Goal: Task Accomplishment & Management: Manage account settings

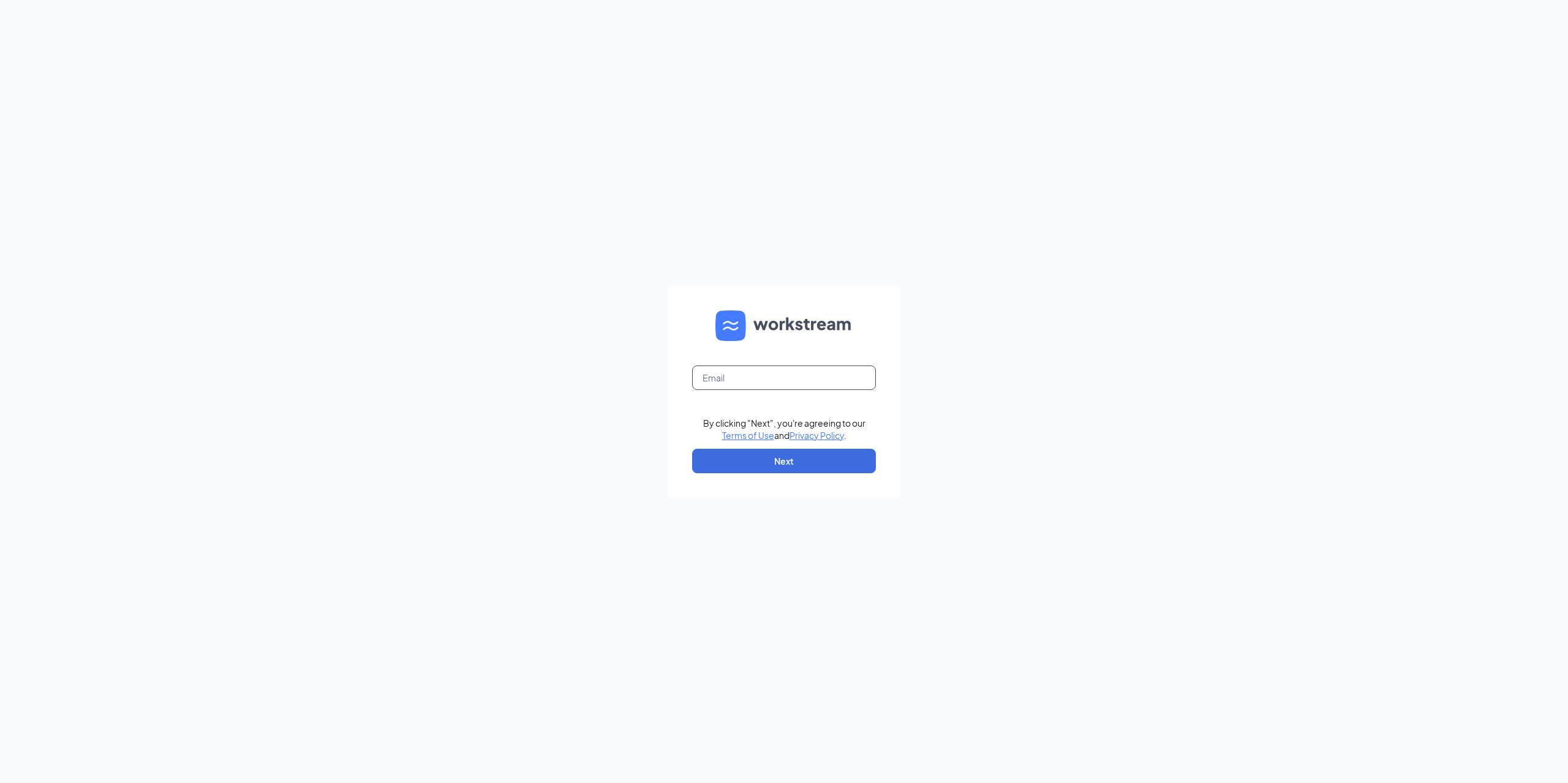
click at [741, 381] on input "text" at bounding box center [784, 377] width 184 height 24
type input "laxmandunkin@gmail.com"
click at [732, 458] on button "Next" at bounding box center [784, 461] width 184 height 24
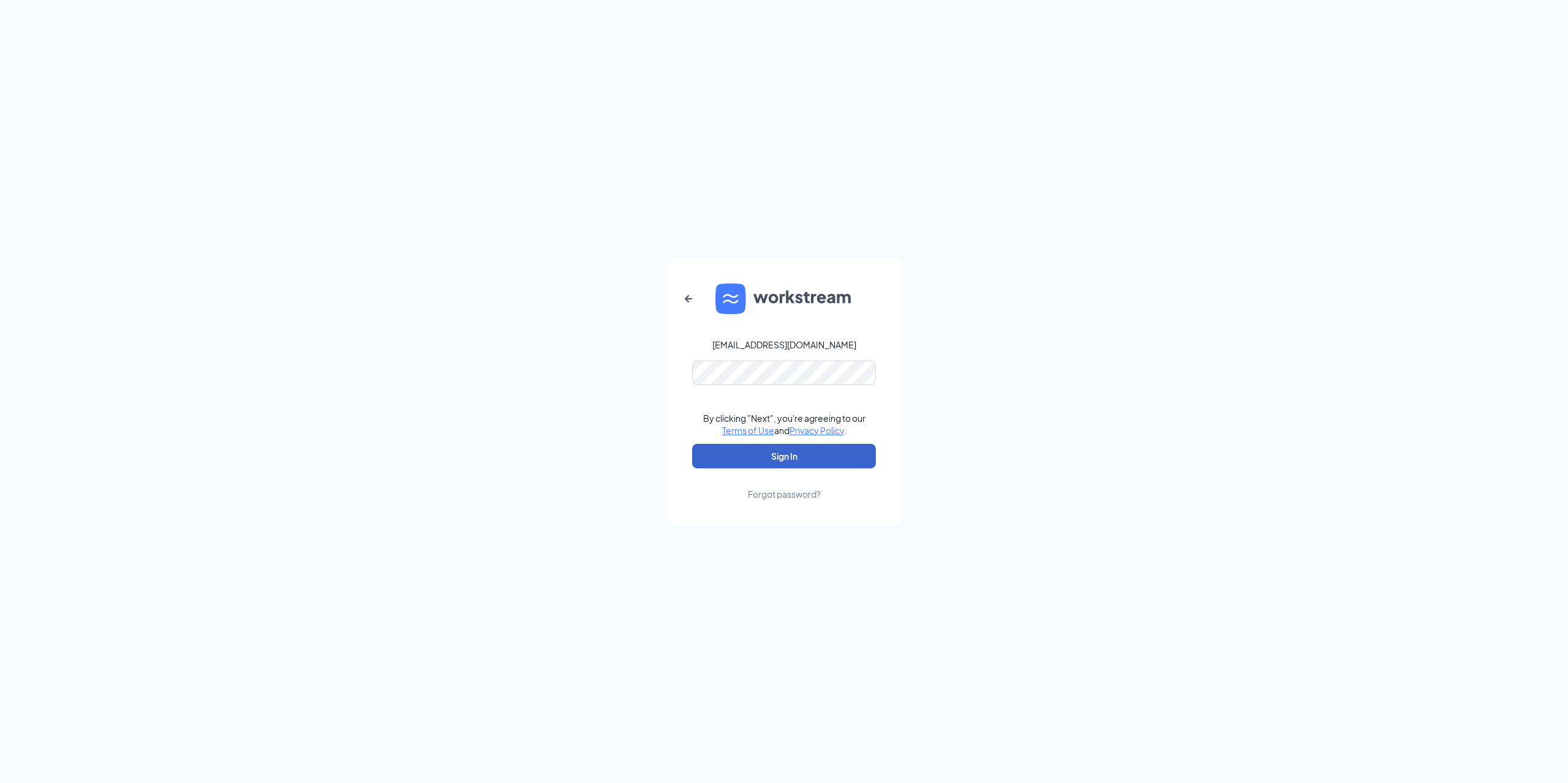
click at [771, 450] on button "Sign In" at bounding box center [784, 456] width 184 height 24
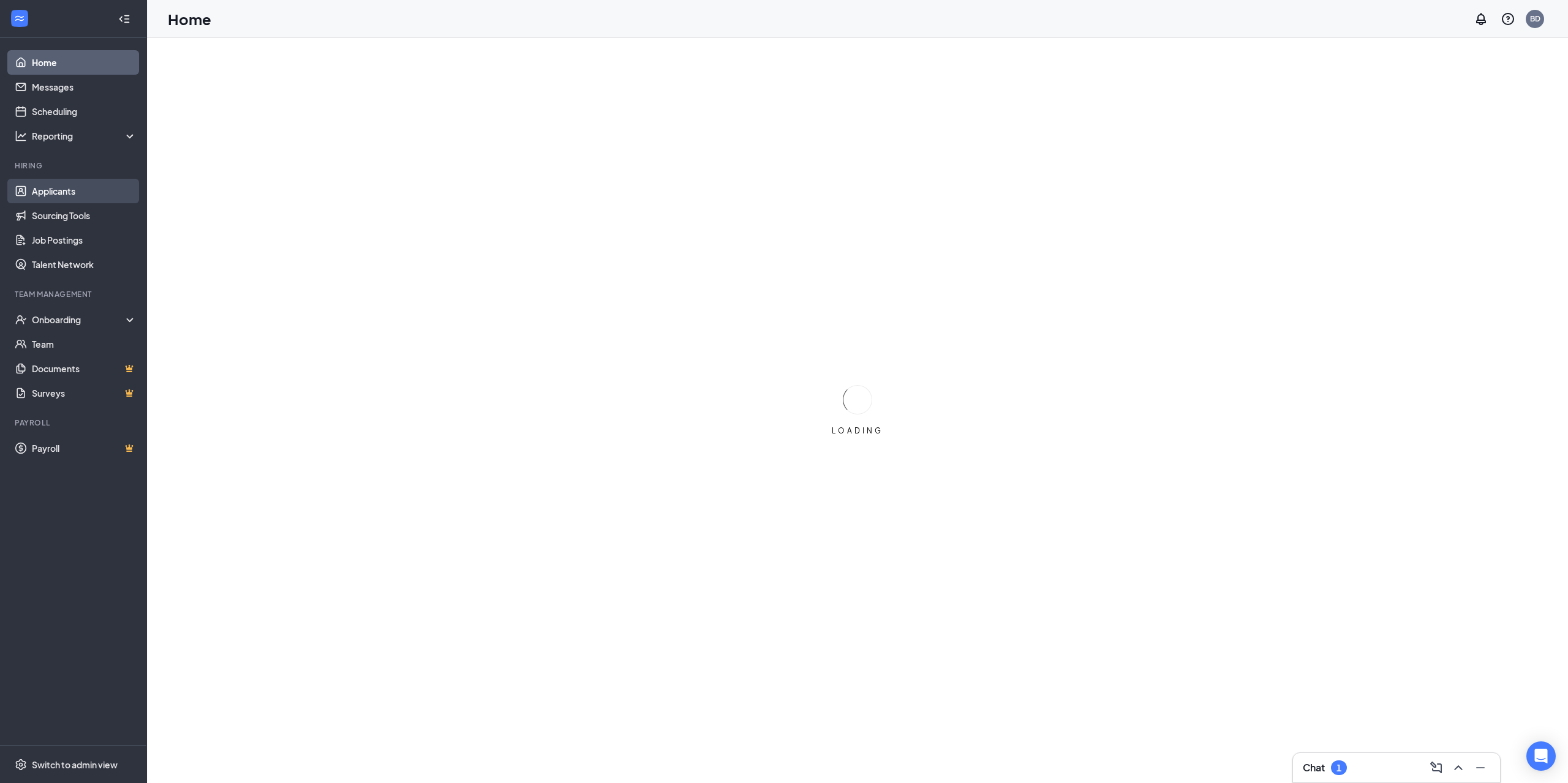
click at [54, 189] on link "Applicants" at bounding box center [84, 191] width 105 height 24
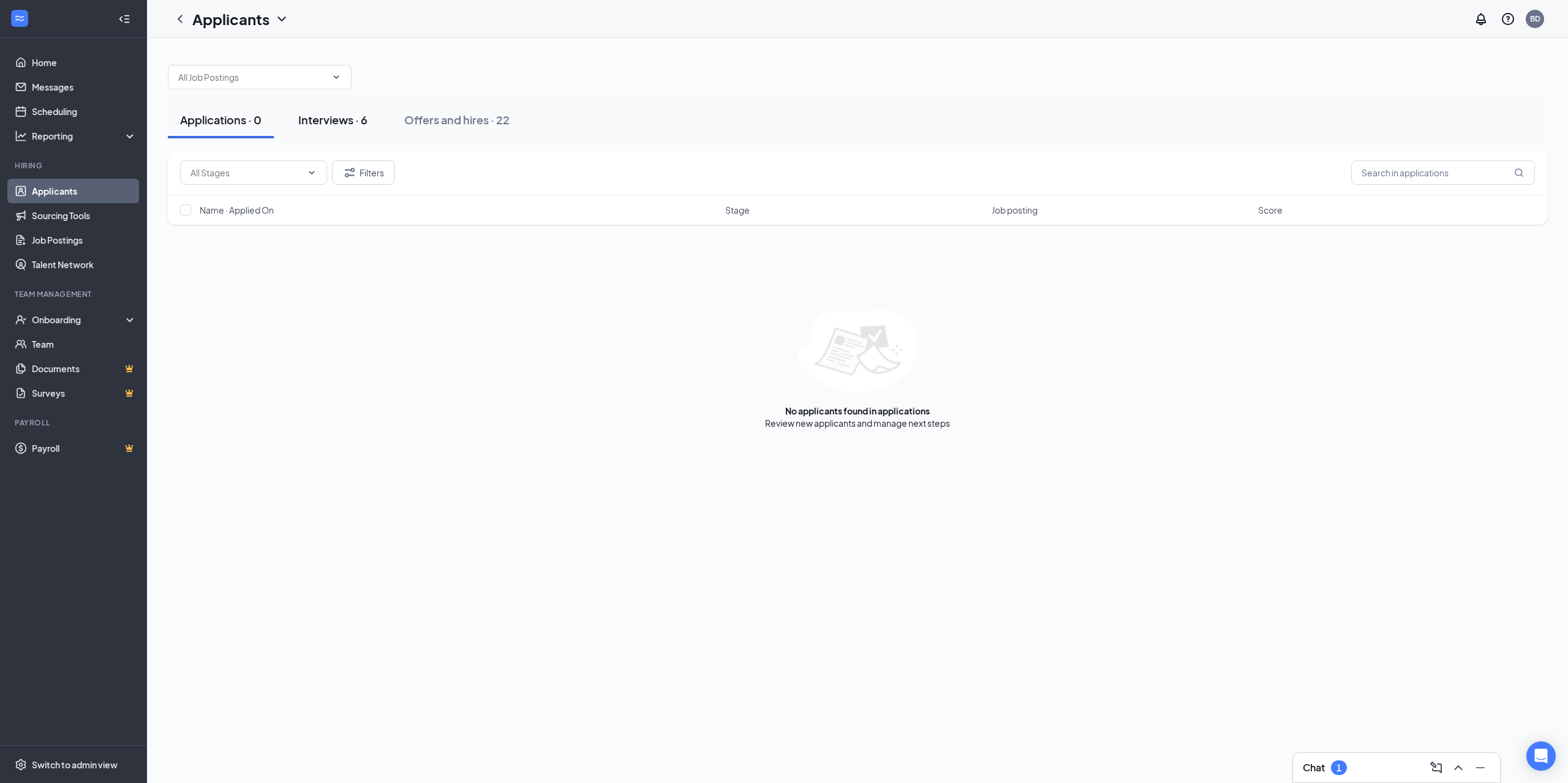
click at [340, 120] on div "Interviews · 6" at bounding box center [333, 119] width 69 height 16
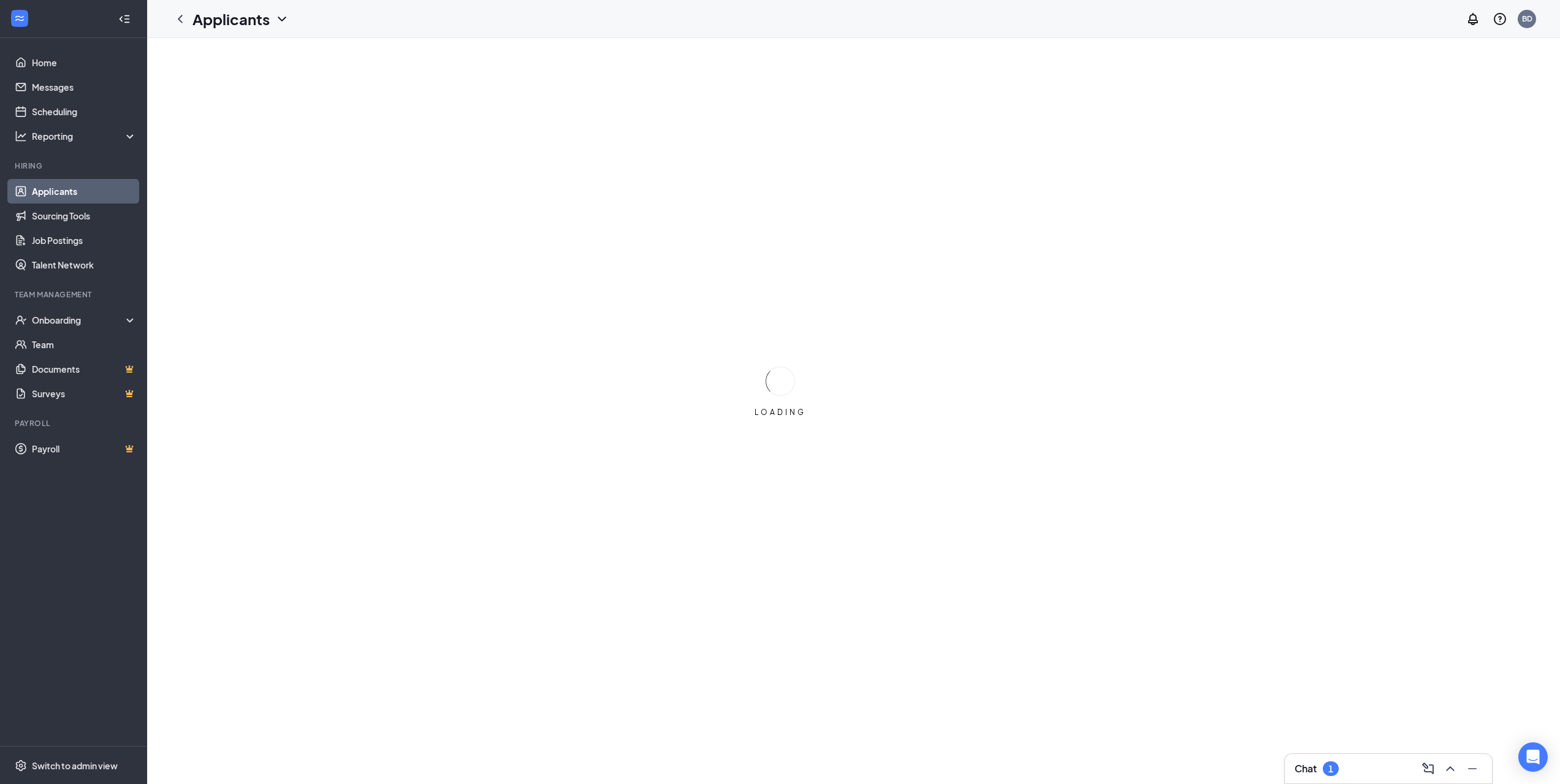
click at [99, 187] on link "Applicants" at bounding box center [84, 191] width 105 height 24
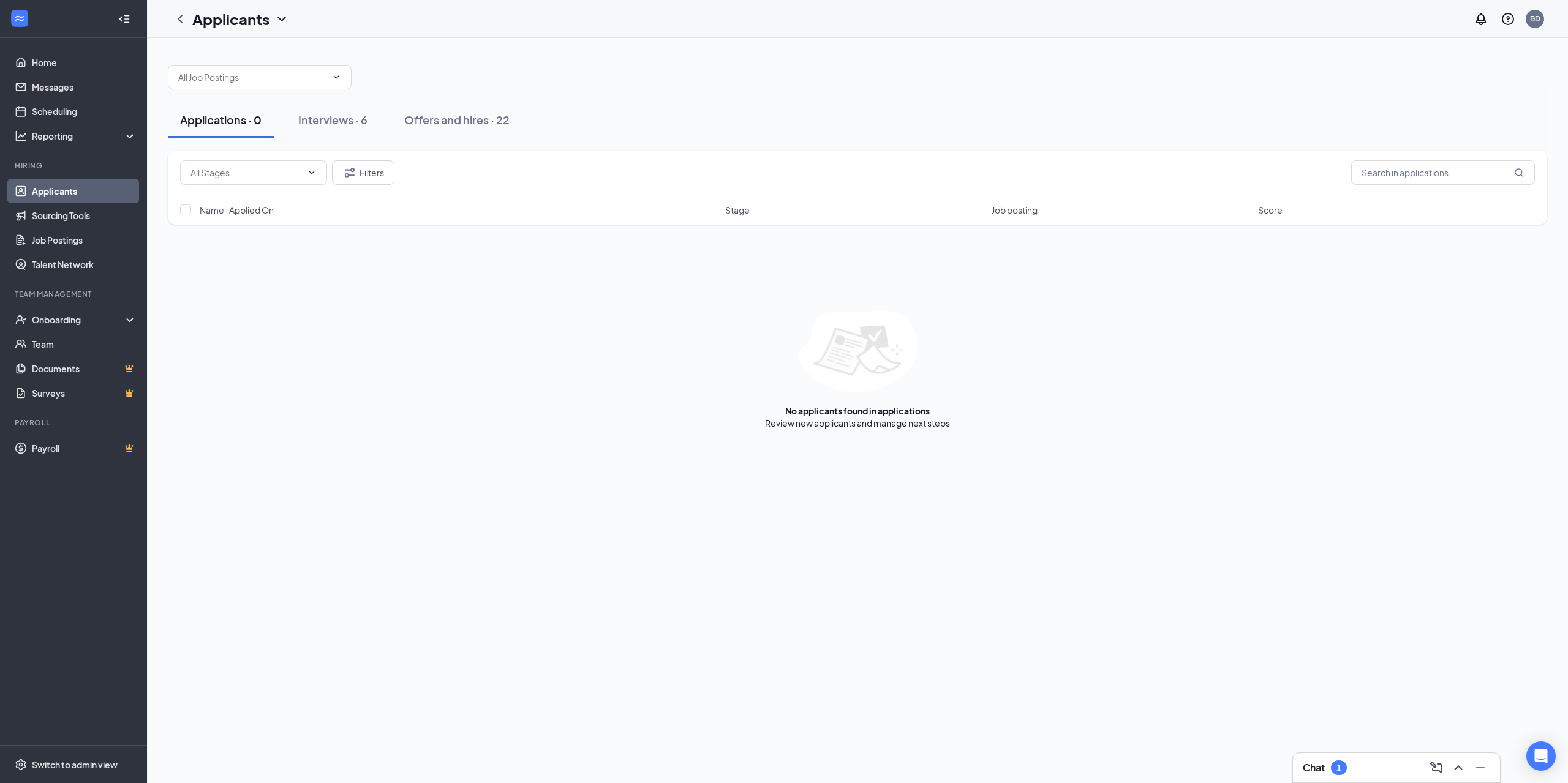
click at [99, 191] on link "Applicants" at bounding box center [84, 191] width 105 height 24
click at [346, 120] on div "Interviews · 6" at bounding box center [333, 119] width 69 height 16
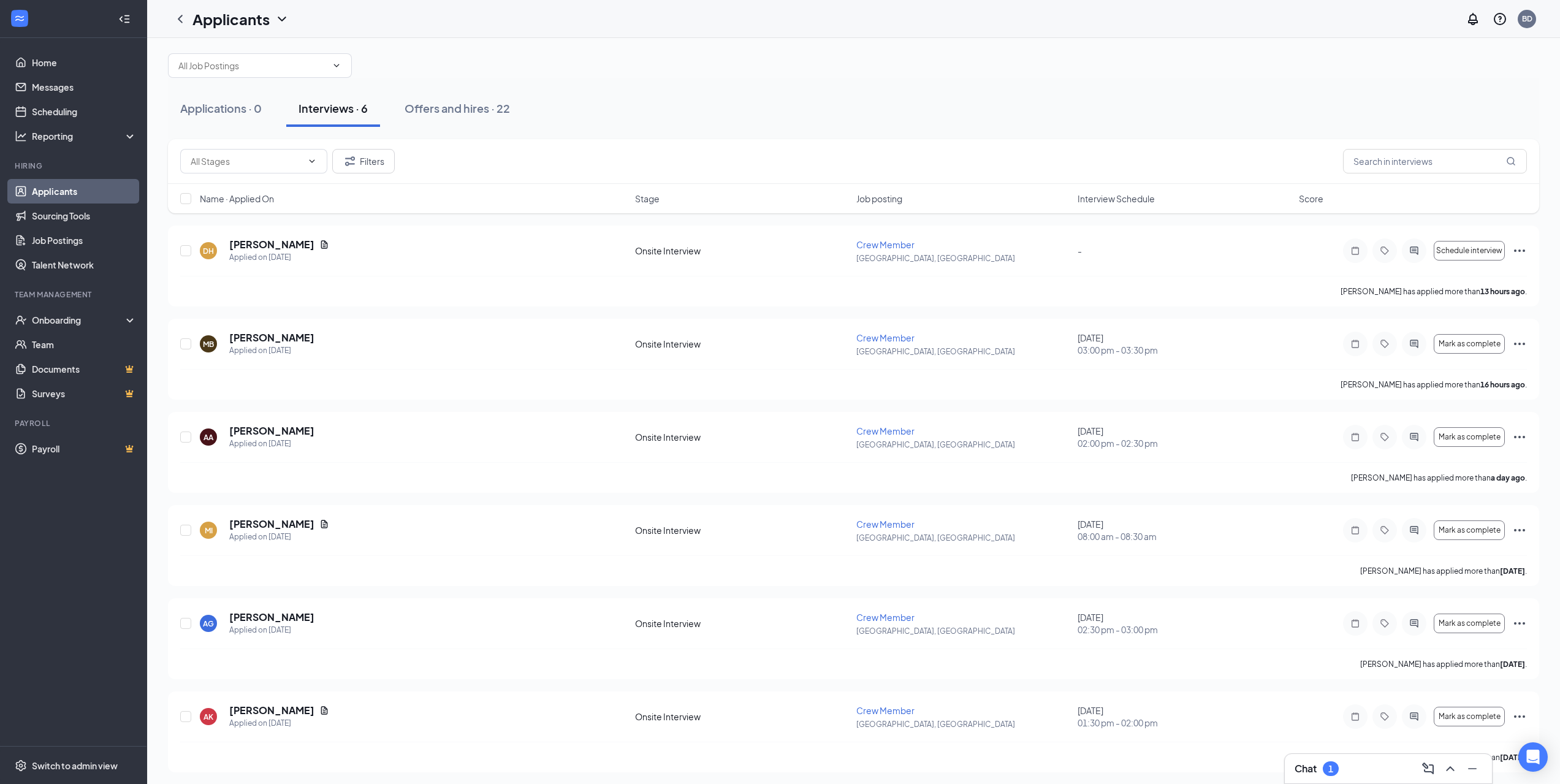
scroll to position [15, 0]
click at [267, 520] on h5 "[PERSON_NAME]" at bounding box center [272, 521] width 85 height 14
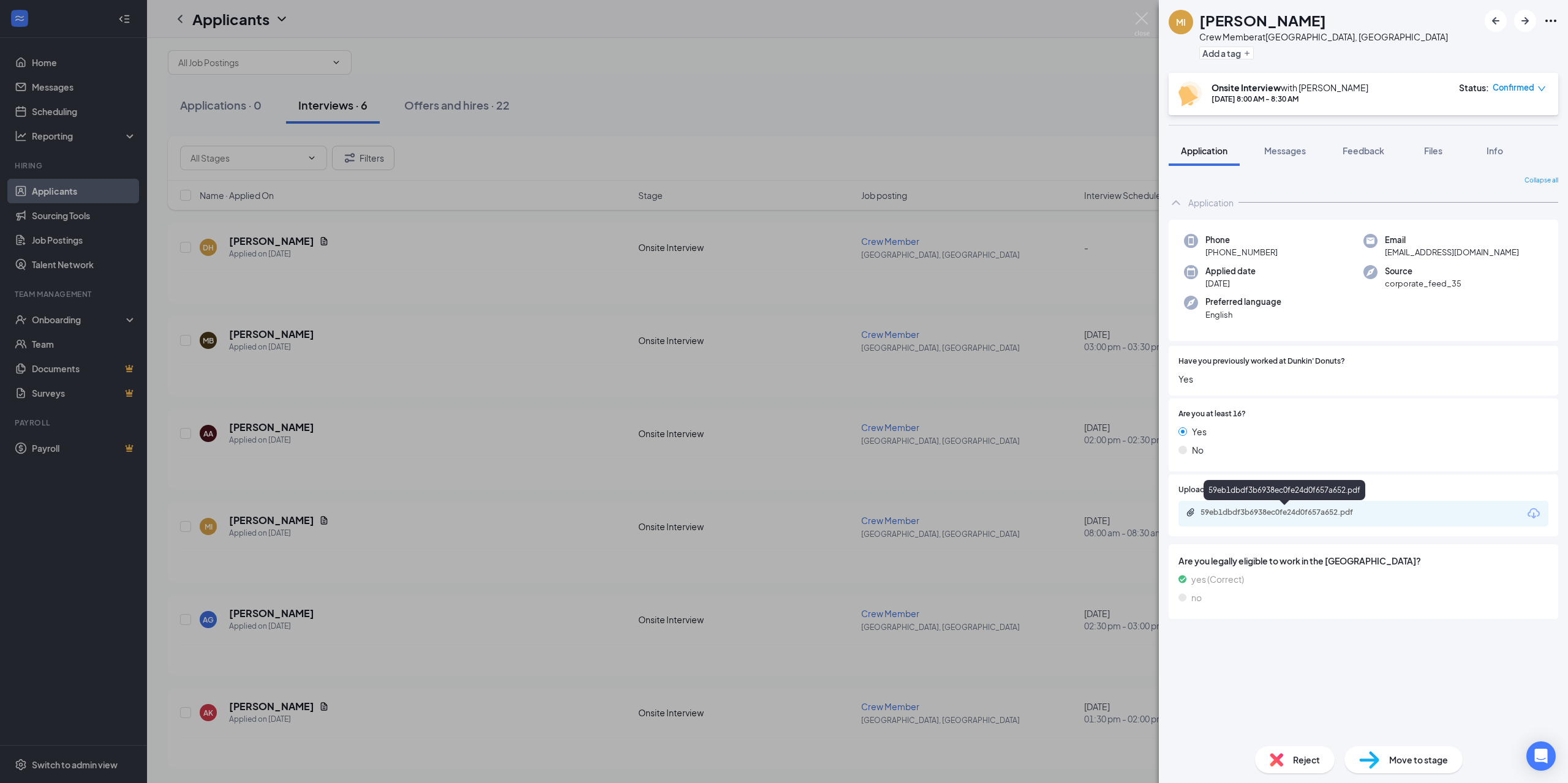
click at [1283, 512] on div "59eb1dbdf3b6938ec0fe24d0f657a652.pdf" at bounding box center [1286, 512] width 172 height 10
drag, startPoint x: 947, startPoint y: 405, endPoint x: 1014, endPoint y: 406, distance: 67.0
click at [948, 405] on div "MI [PERSON_NAME] Crew Member at [GEOGRAPHIC_DATA], [GEOGRAPHIC_DATA] Add a tag …" at bounding box center [784, 392] width 1568 height 783
